Goal: Information Seeking & Learning: Learn about a topic

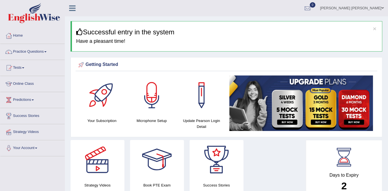
click at [23, 67] on link "Tests" at bounding box center [32, 67] width 64 height 14
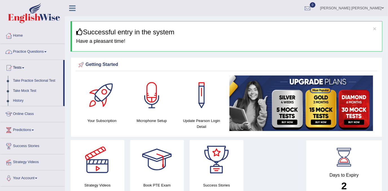
click at [33, 50] on link "Practice Questions" at bounding box center [32, 51] width 64 height 14
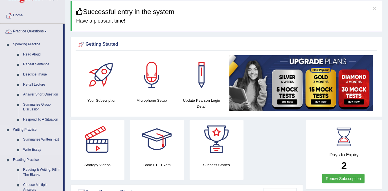
scroll to position [51, 0]
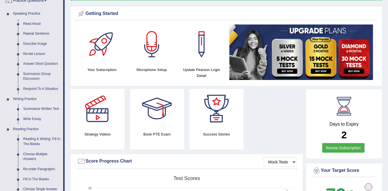
click at [42, 111] on link "Summarize Written Text" at bounding box center [42, 109] width 43 height 10
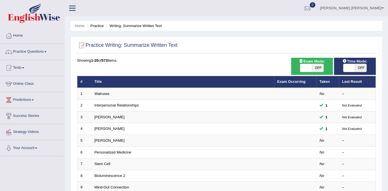
click at [313, 69] on span "OFF" at bounding box center [318, 68] width 12 height 8
checkbox input "true"
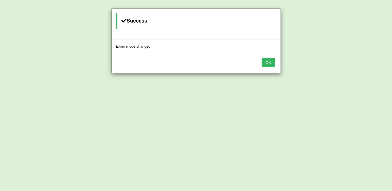
click at [270, 63] on button "OK" at bounding box center [268, 63] width 13 height 10
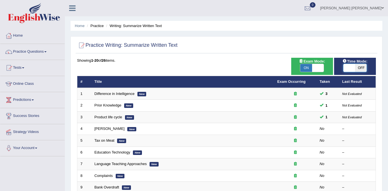
click at [354, 67] on span at bounding box center [349, 68] width 12 height 8
checkbox input "true"
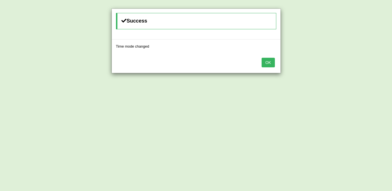
click at [263, 60] on button "OK" at bounding box center [268, 63] width 13 height 10
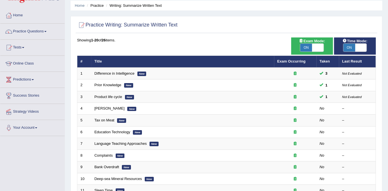
scroll to position [51, 0]
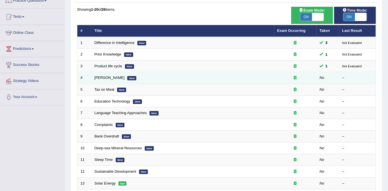
click at [122, 76] on td "Bertrand Russell New" at bounding box center [182, 78] width 183 height 12
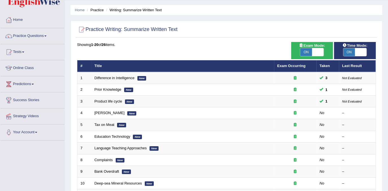
scroll to position [0, 0]
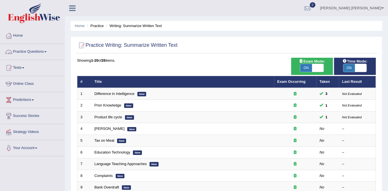
click at [23, 36] on link "Home" at bounding box center [32, 35] width 64 height 14
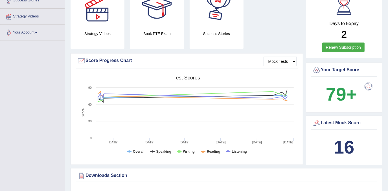
scroll to position [128, 0]
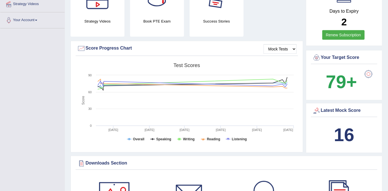
drag, startPoint x: 388, startPoint y: 69, endPoint x: 388, endPoint y: 77, distance: 8.5
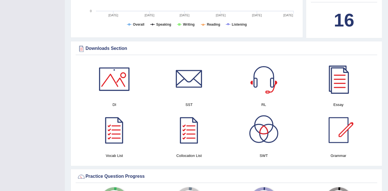
scroll to position [254, 0]
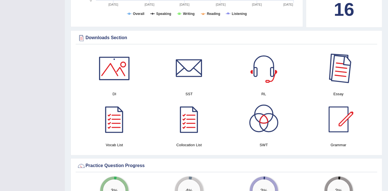
click at [347, 75] on div at bounding box center [339, 69] width 40 height 40
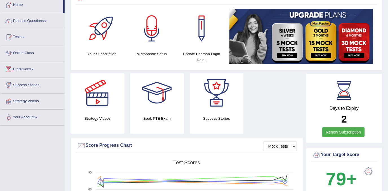
scroll to position [0, 0]
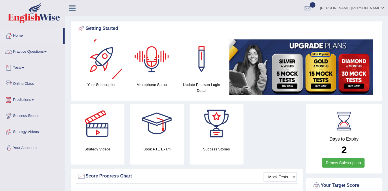
click at [26, 52] on link "Practice Questions" at bounding box center [32, 51] width 64 height 14
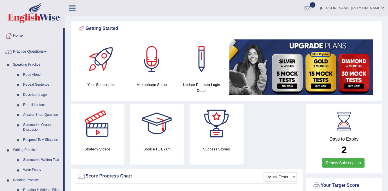
click at [43, 53] on link "Practice Questions" at bounding box center [31, 51] width 63 height 14
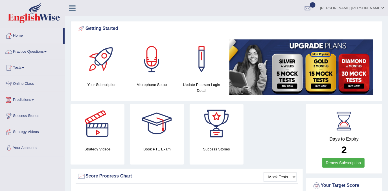
click at [47, 55] on link "Practice Questions" at bounding box center [32, 51] width 64 height 14
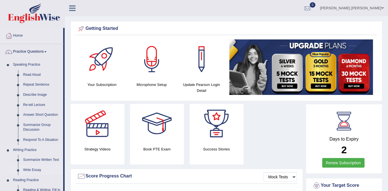
click at [31, 170] on link "Write Essay" at bounding box center [42, 170] width 43 height 10
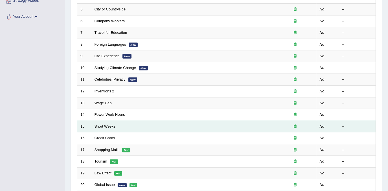
scroll to position [128, 0]
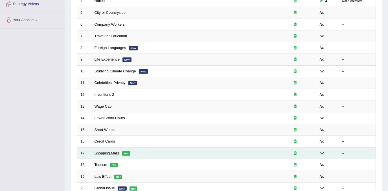
click at [114, 151] on link "Shopping Malls" at bounding box center [107, 153] width 25 height 4
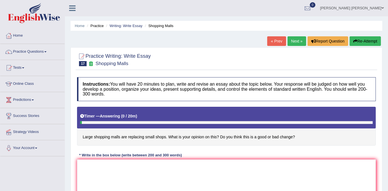
click at [282, 43] on link "« Prev" at bounding box center [276, 41] width 19 height 10
